Goal: Task Accomplishment & Management: Manage account settings

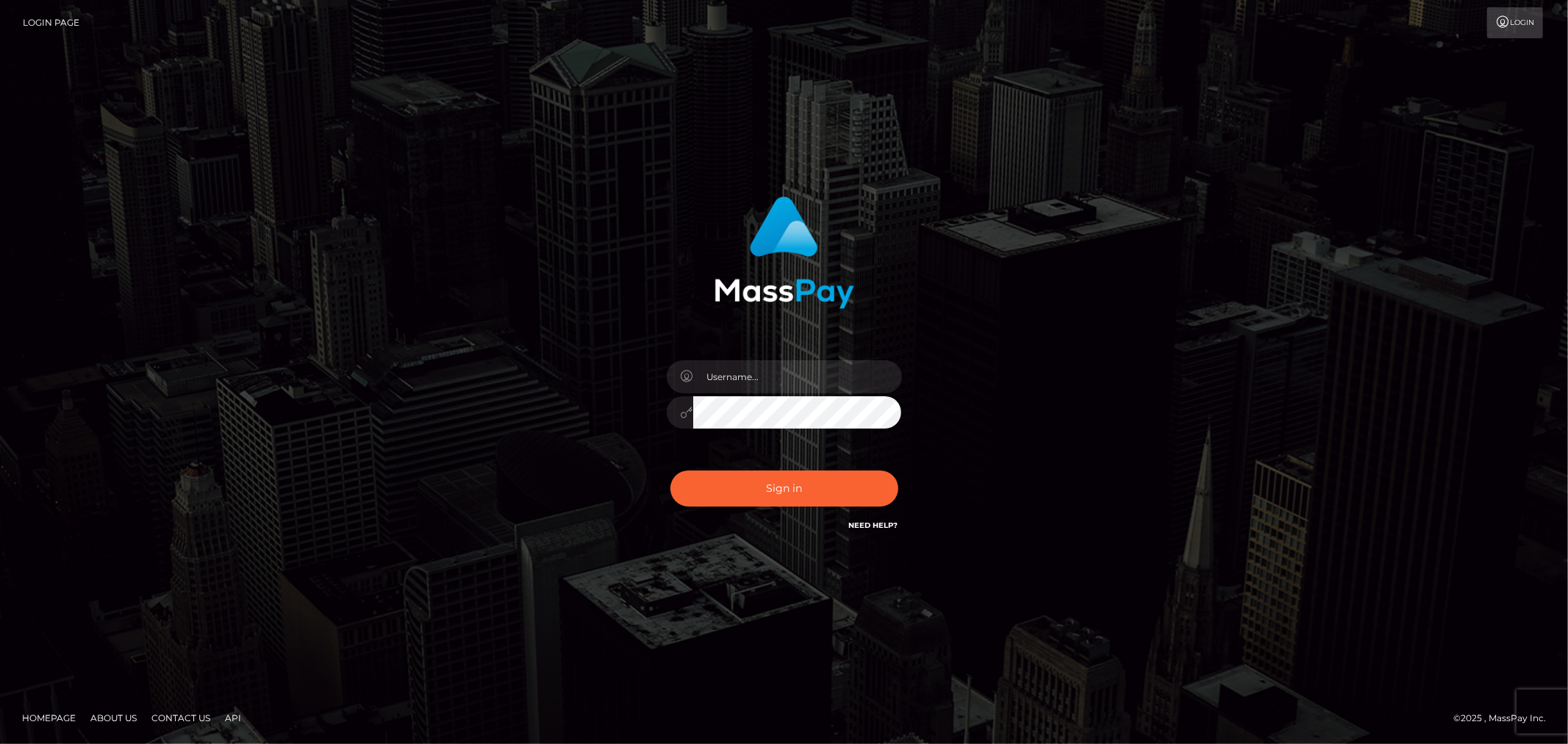
click at [826, 376] on input "text" at bounding box center [797, 376] width 208 height 33
type input "[PERSON_NAME].xcite"
click at [813, 495] on button "Sign in" at bounding box center [784, 489] width 228 height 36
click at [819, 378] on input "text" at bounding box center [797, 376] width 208 height 33
type input "Raymundo.xcite"
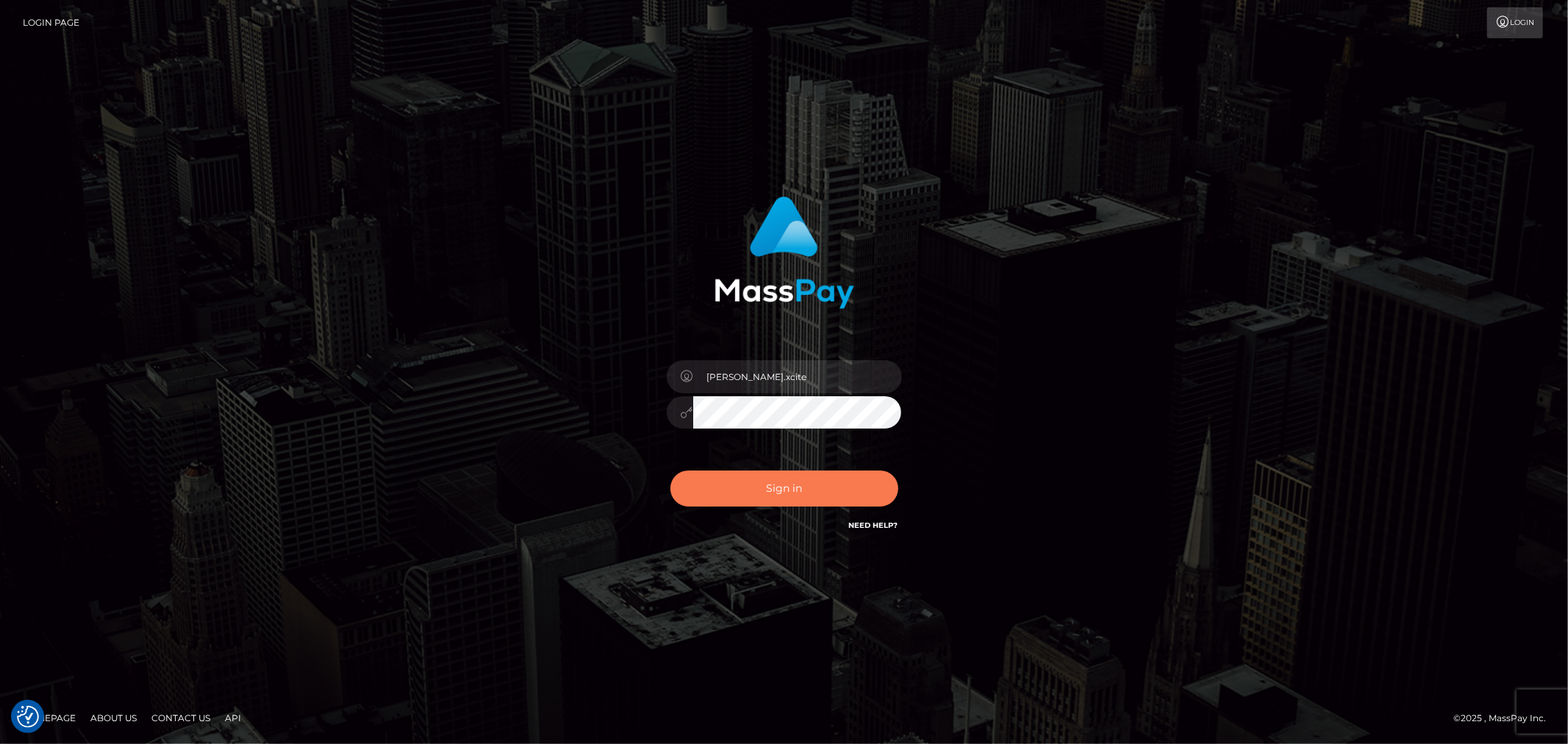
click at [819, 488] on button "Sign in" at bounding box center [784, 489] width 228 height 36
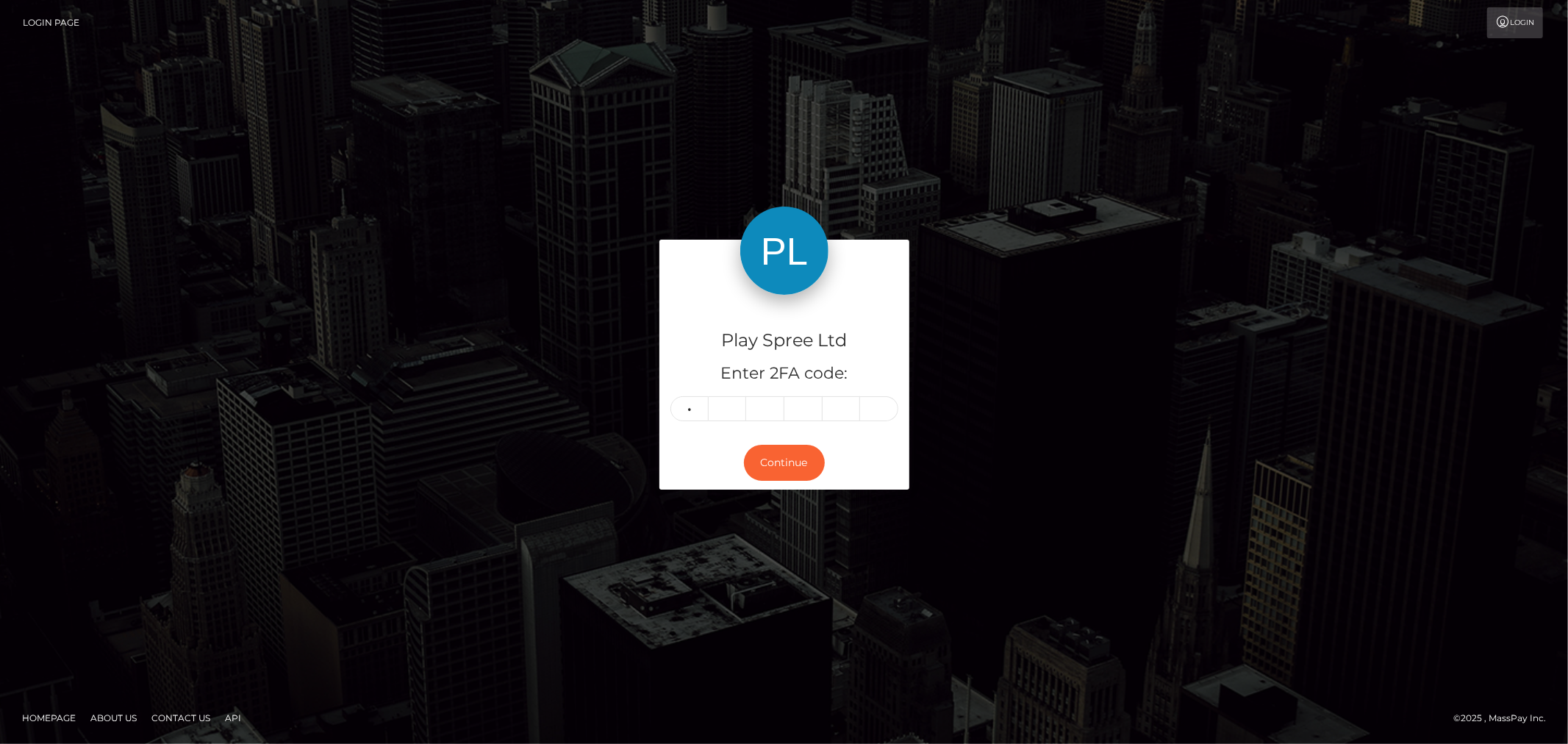
type input "6"
type input "9"
type input "7"
type input "1"
type input "5"
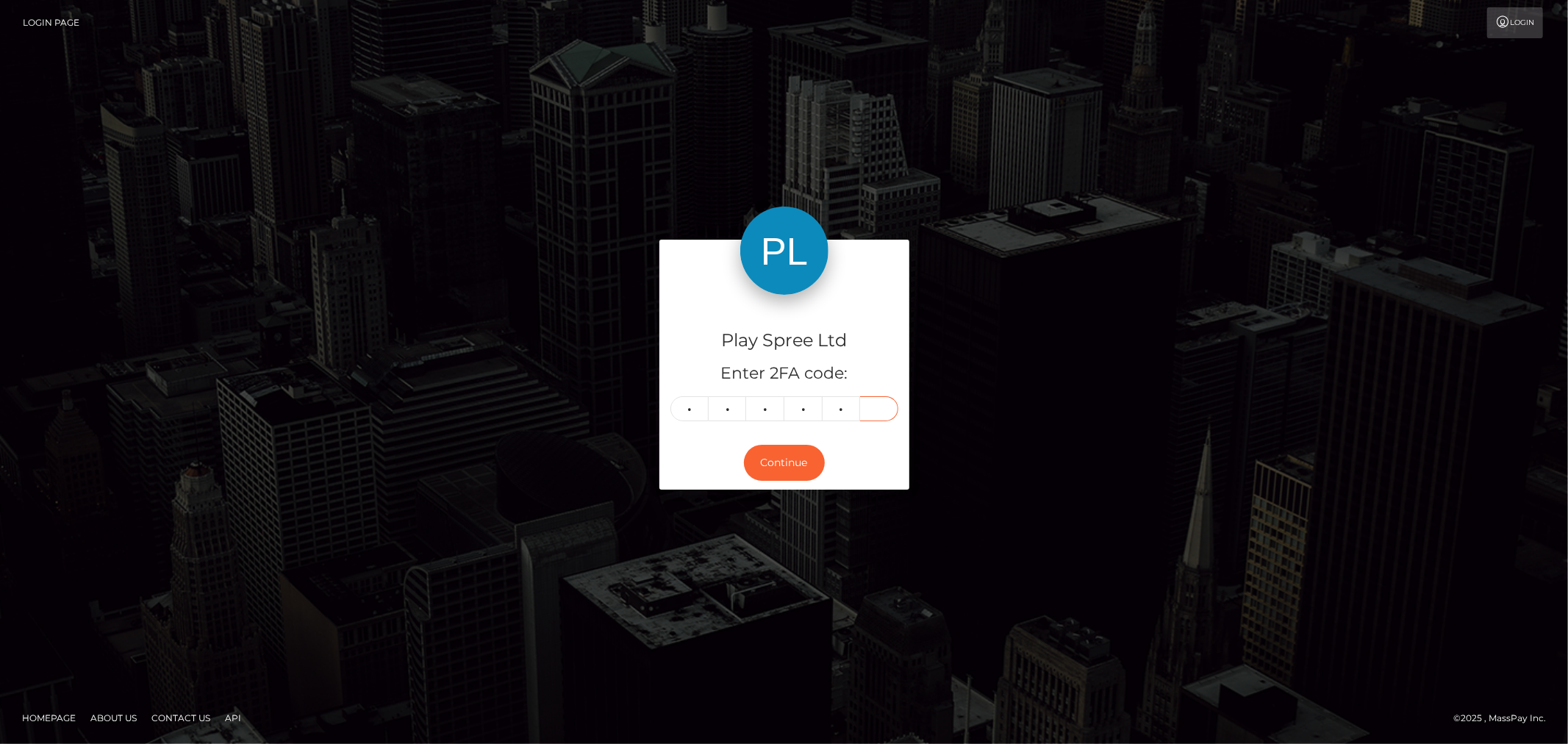
type input "2"
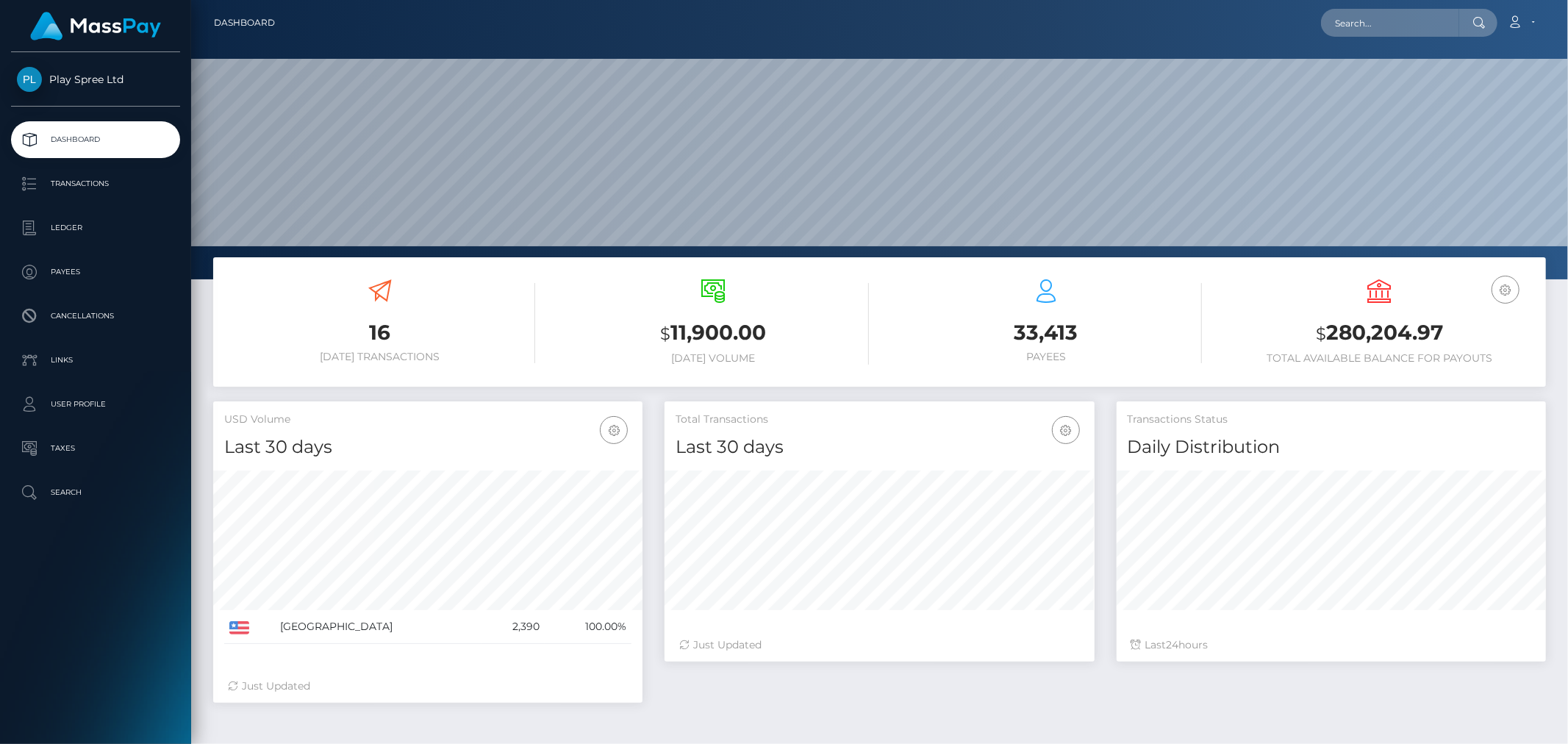
scroll to position [261, 429]
click at [1371, 325] on h3 "$ 280,204.97" at bounding box center [1379, 333] width 311 height 31
copy div "$ 280,204.97"
